Goal: Information Seeking & Learning: Learn about a topic

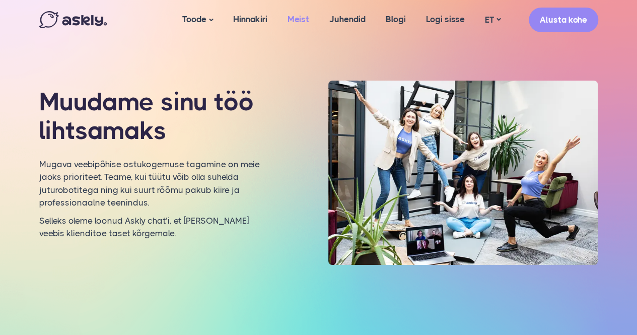
click at [303, 15] on link "Meist" at bounding box center [298, 19] width 42 height 39
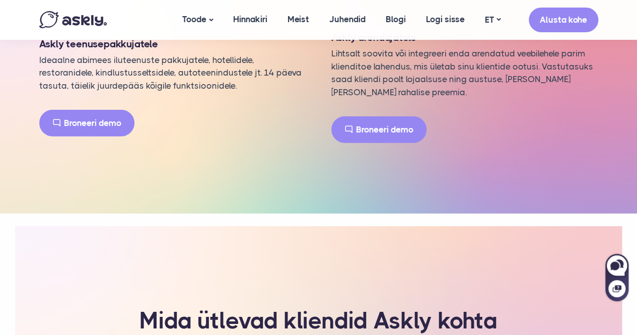
scroll to position [1298, 0]
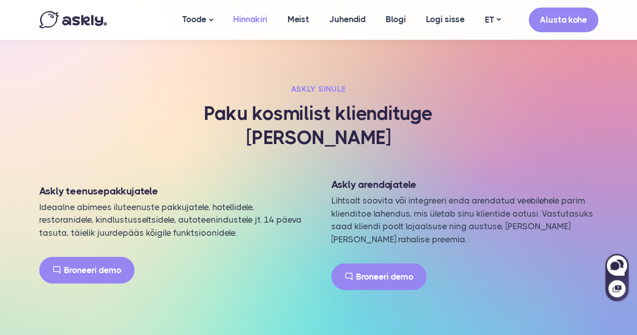
click at [243, 13] on link "Hinnakiri" at bounding box center [250, 19] width 54 height 39
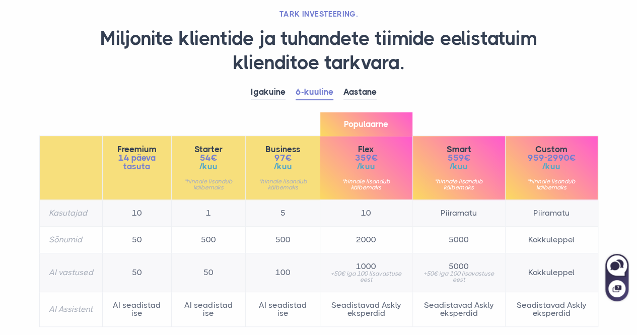
scroll to position [50, 0]
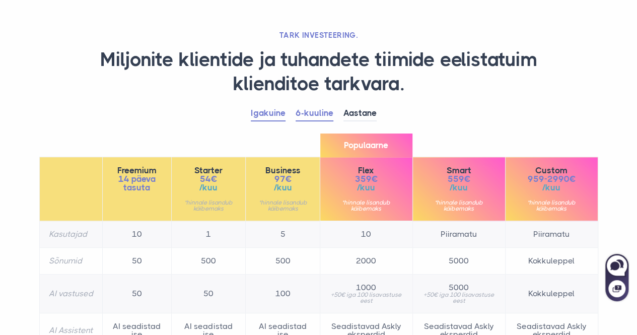
click at [272, 109] on link "Igakuine" at bounding box center [268, 114] width 35 height 16
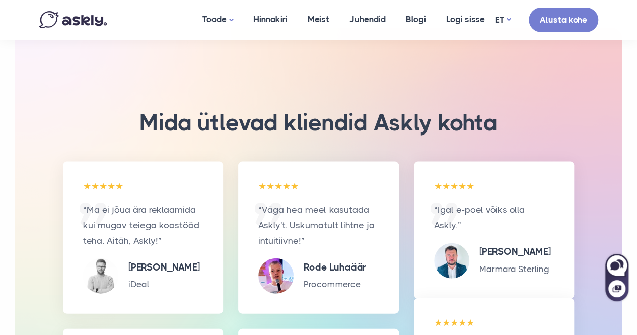
scroll to position [1006, 0]
click at [363, 19] on link "Juhendid" at bounding box center [367, 19] width 56 height 39
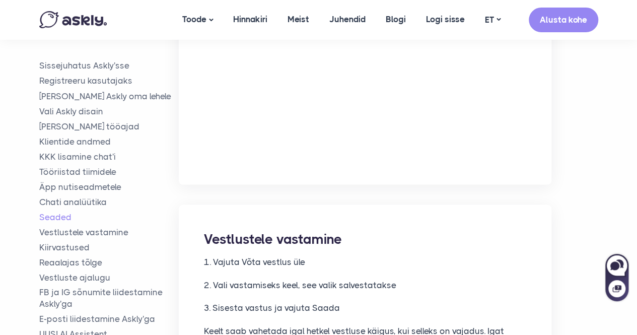
scroll to position [4780, 0]
